Goal: Find specific page/section: Find specific page/section

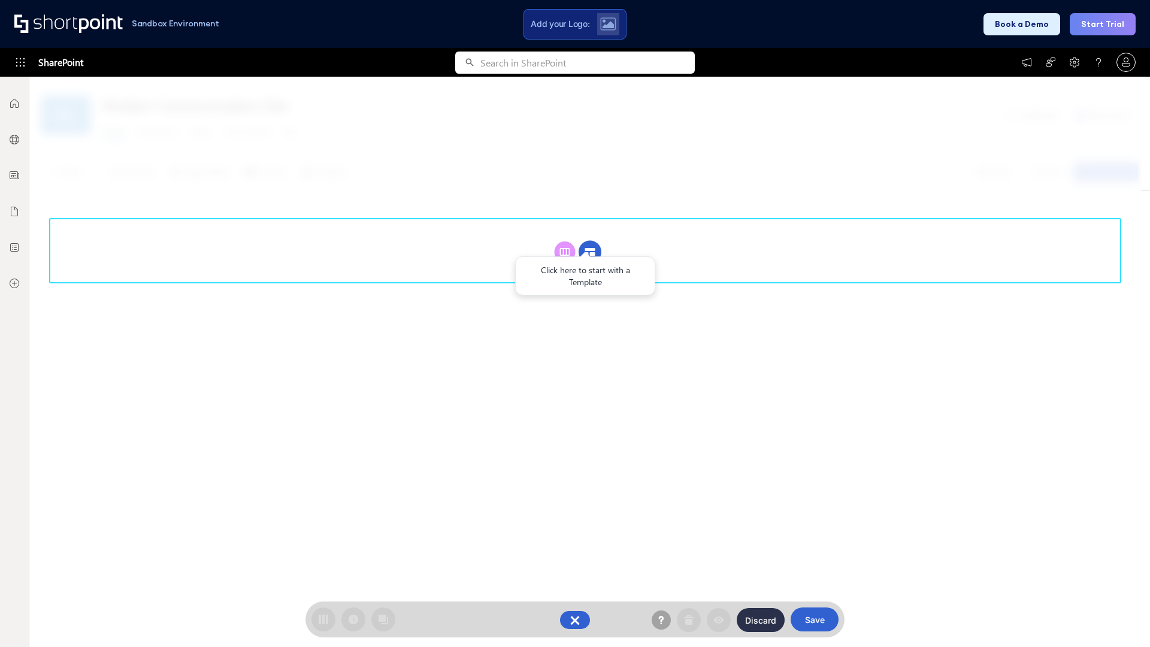
click at [590, 252] on circle at bounding box center [590, 252] width 23 height 23
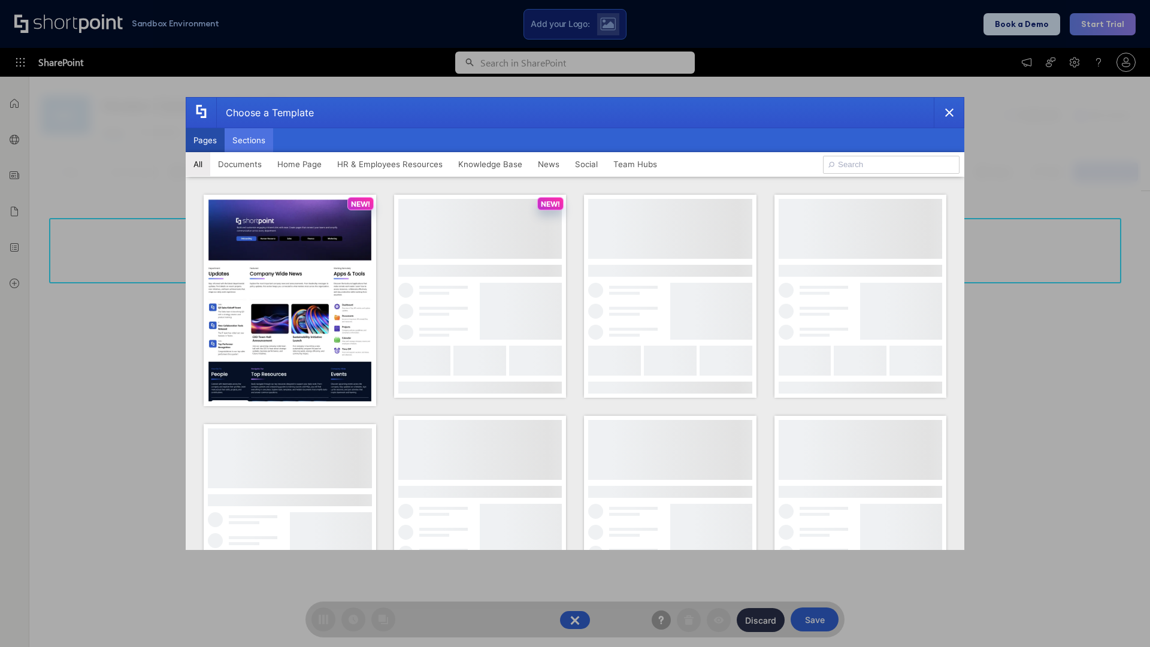
click at [249, 140] on button "Sections" at bounding box center [249, 140] width 49 height 24
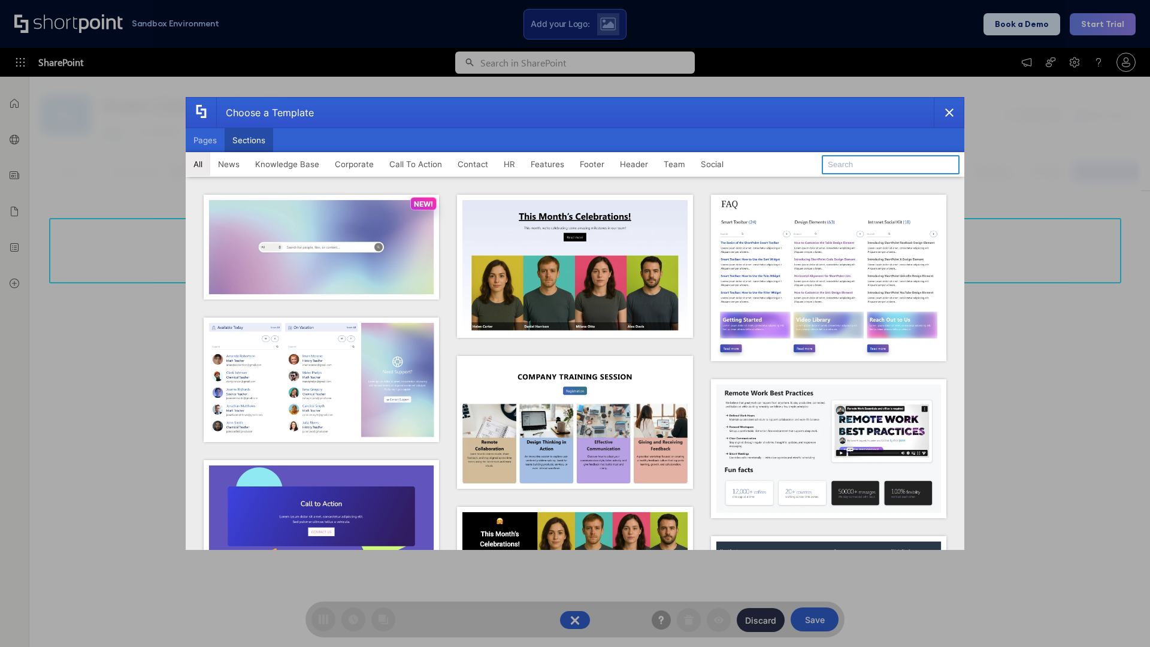
type input "Footer 8"
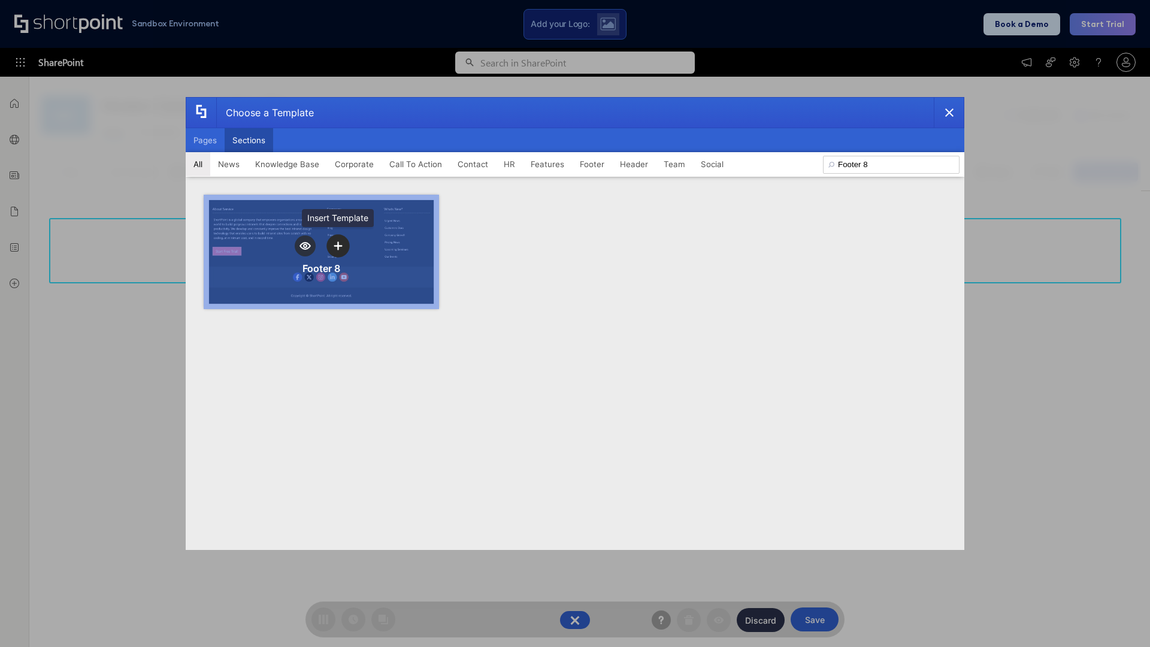
click at [338, 246] on icon "template selector" at bounding box center [338, 245] width 8 height 8
